Goal: Find specific page/section: Find specific page/section

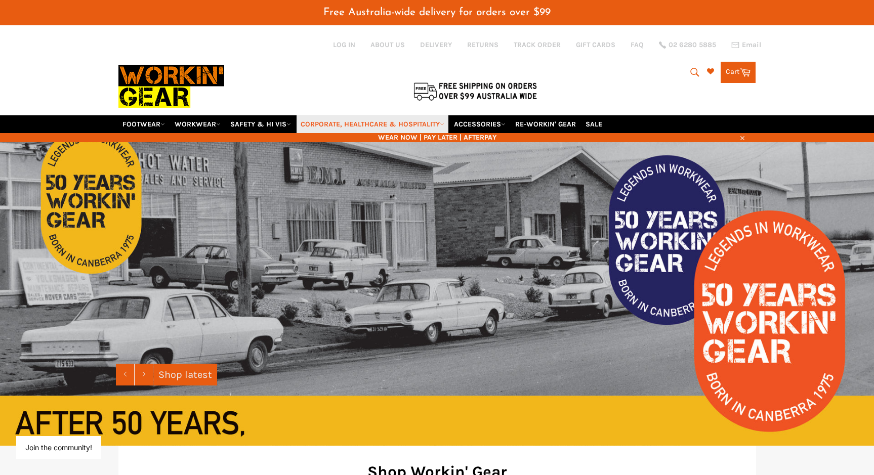
click at [440, 124] on link "CORPORATE, HEALTHCARE & HOSPITALITY" at bounding box center [373, 124] width 152 height 18
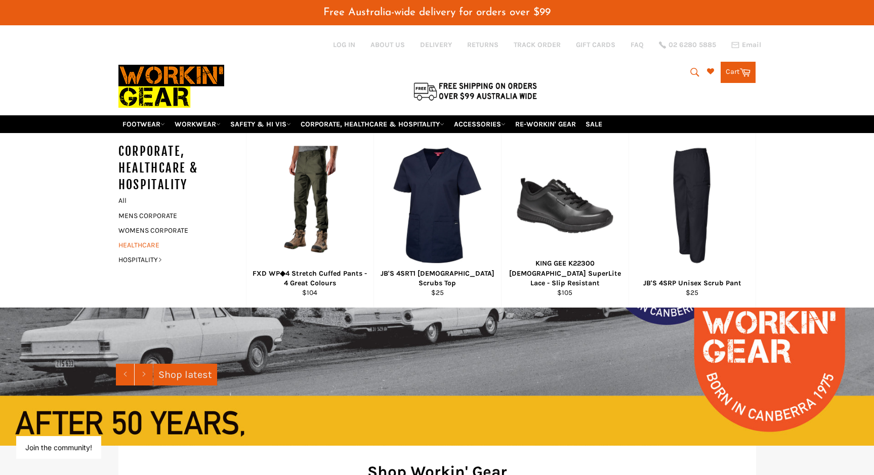
click at [152, 243] on link "HEALTHCARE" at bounding box center [174, 245] width 123 height 15
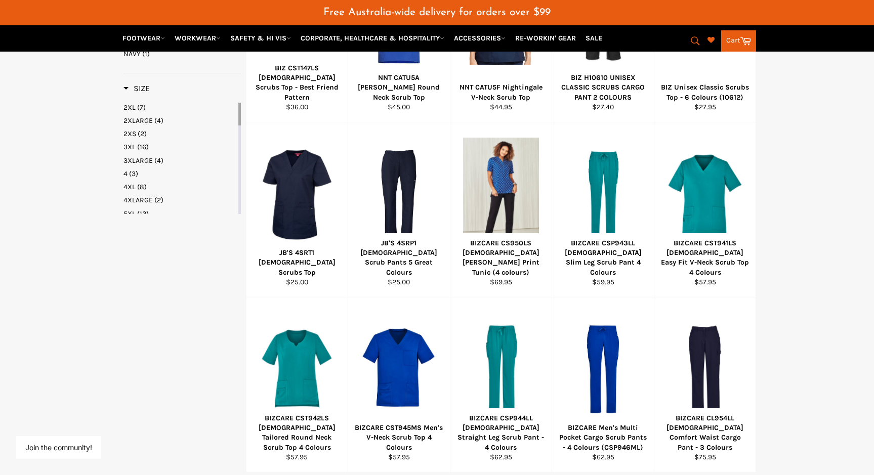
scroll to position [759, 0]
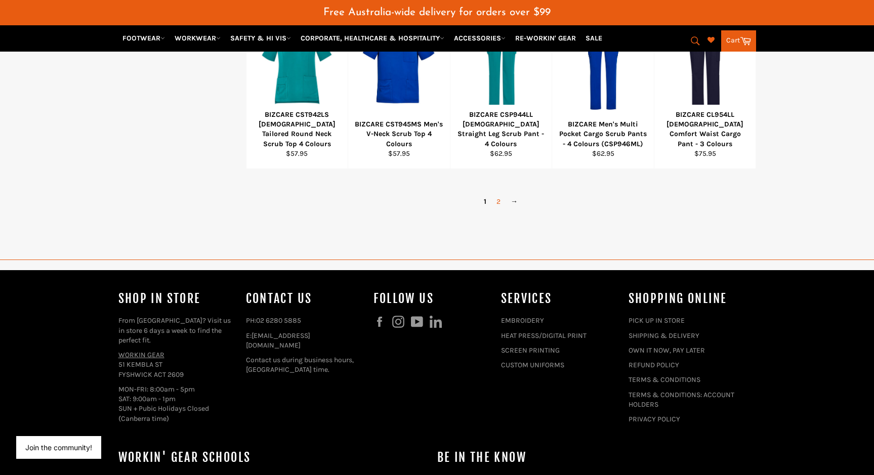
click at [503, 202] on link "2" at bounding box center [499, 201] width 14 height 15
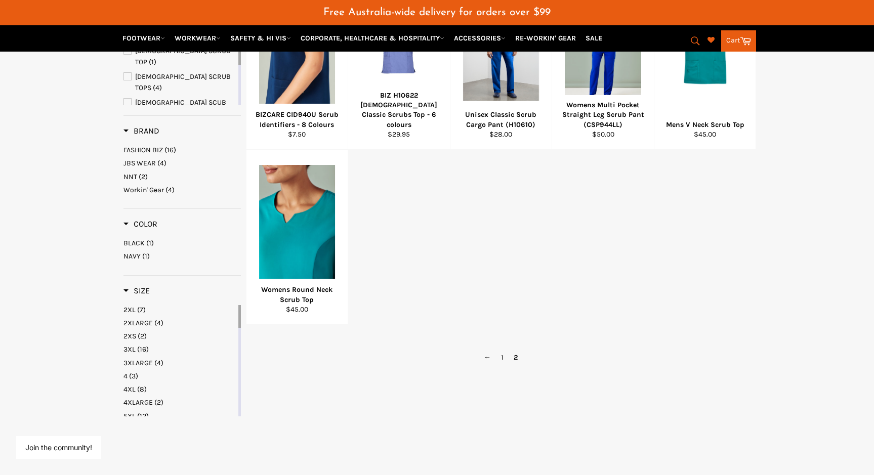
scroll to position [203, 0]
